Goal: Contribute content: Contribute content

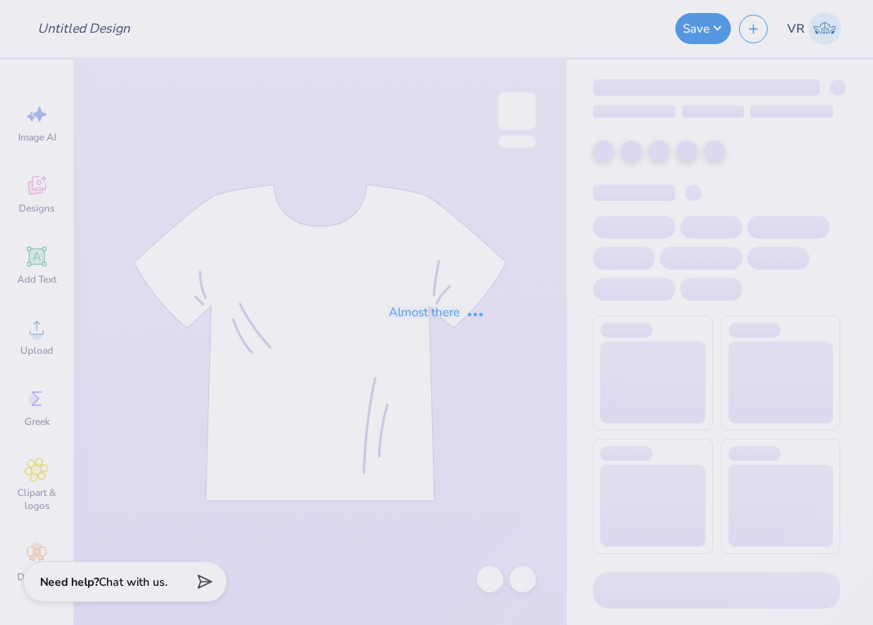
type input "potential merch"
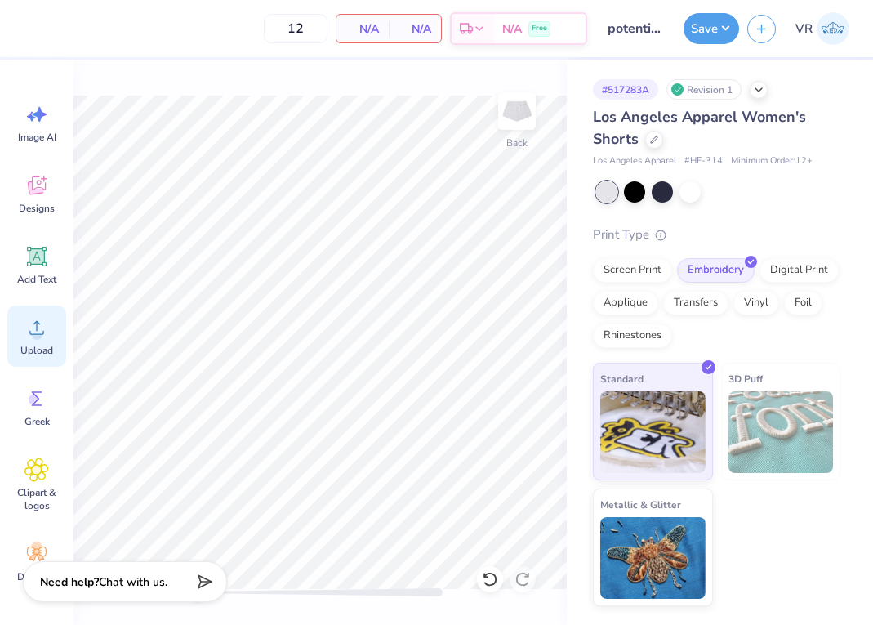
click at [33, 332] on circle at bounding box center [36, 333] width 11 height 11
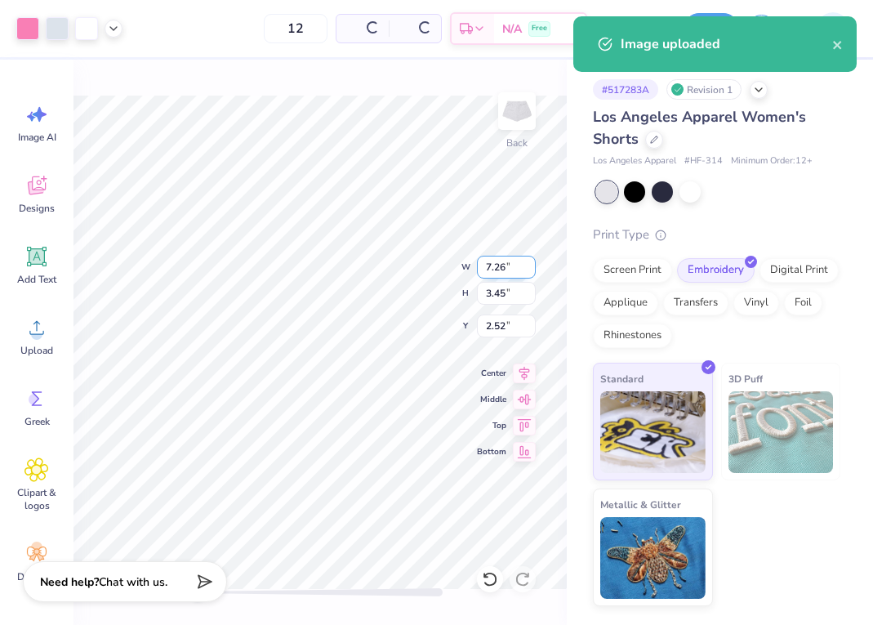
click at [507, 262] on input "7.26" at bounding box center [506, 267] width 59 height 23
type input "4.00"
type input "1.90"
type input "3.30"
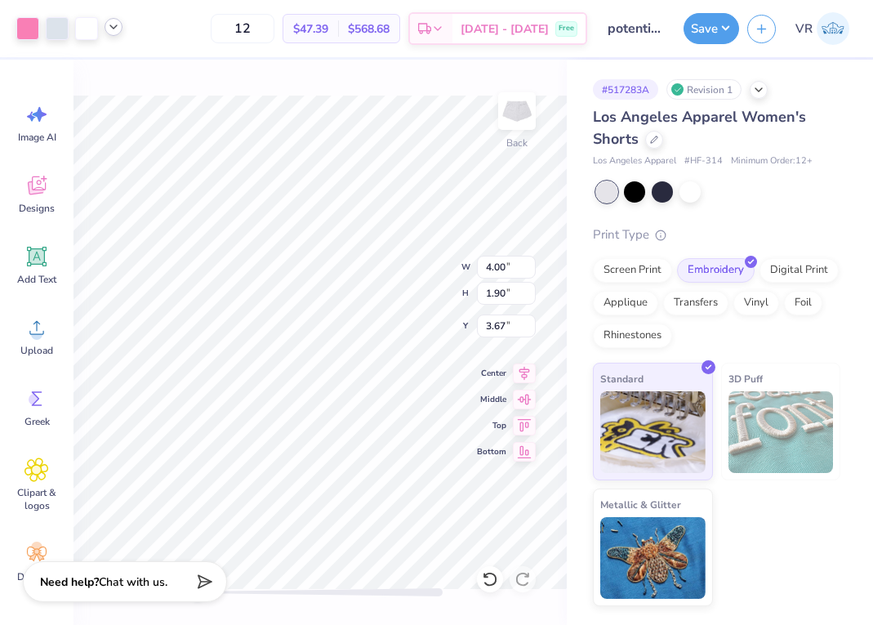
click at [111, 33] on icon at bounding box center [113, 26] width 13 height 13
click at [707, 29] on button "Save" at bounding box center [712, 26] width 56 height 31
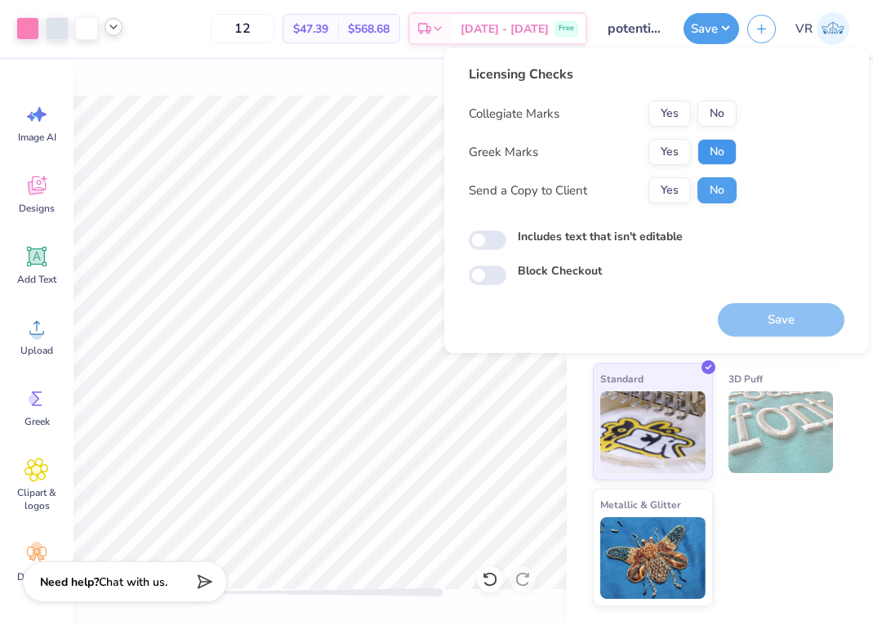
click at [717, 149] on button "No" at bounding box center [717, 152] width 39 height 26
click at [712, 112] on button "No" at bounding box center [717, 113] width 39 height 26
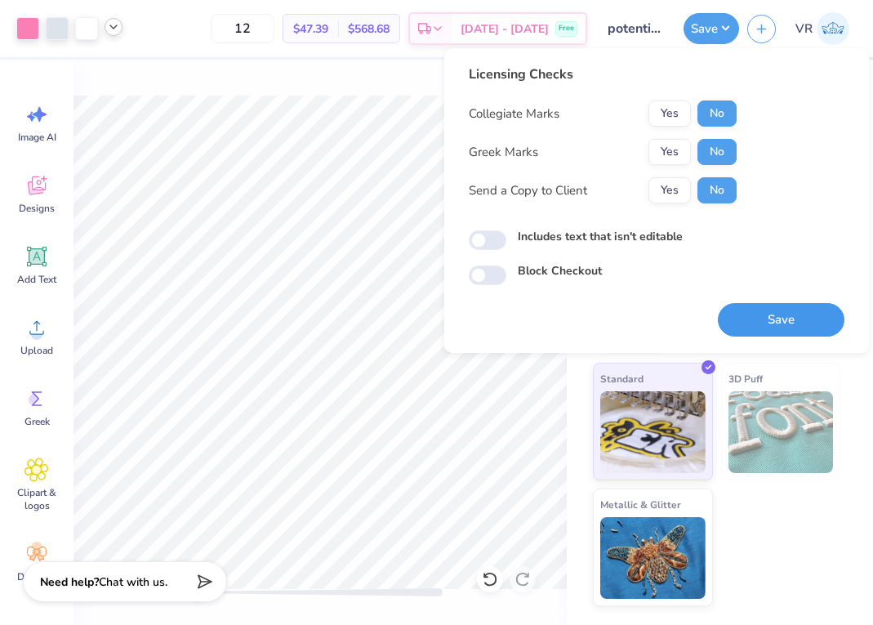
click at [770, 324] on button "Save" at bounding box center [781, 319] width 127 height 33
